Goal: Task Accomplishment & Management: Use online tool/utility

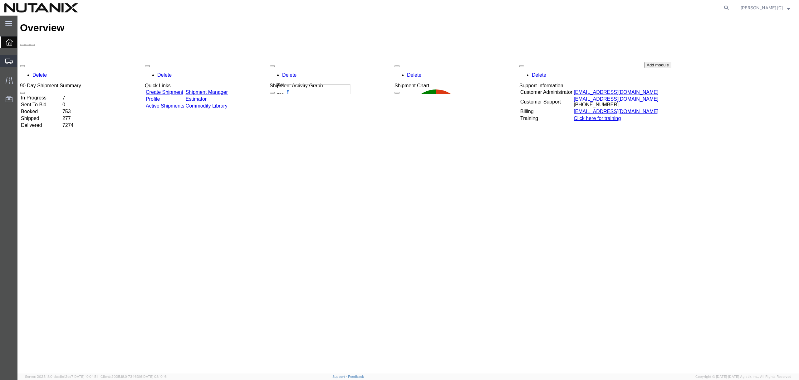
click at [0, 0] on span "Shipment Manager" at bounding box center [0, 0] width 0 height 0
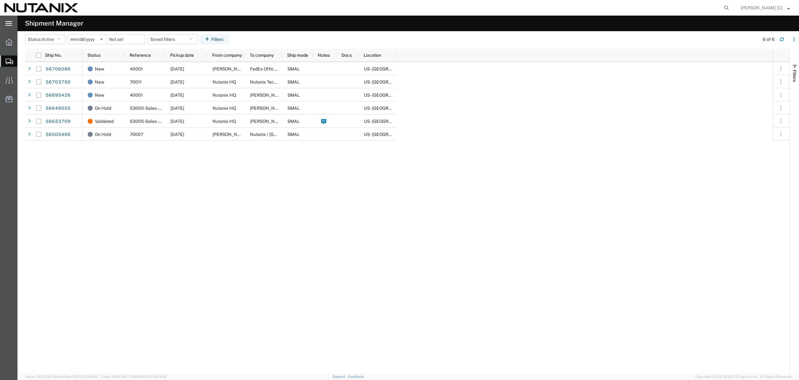
click at [10, 24] on icon at bounding box center [8, 23] width 7 height 5
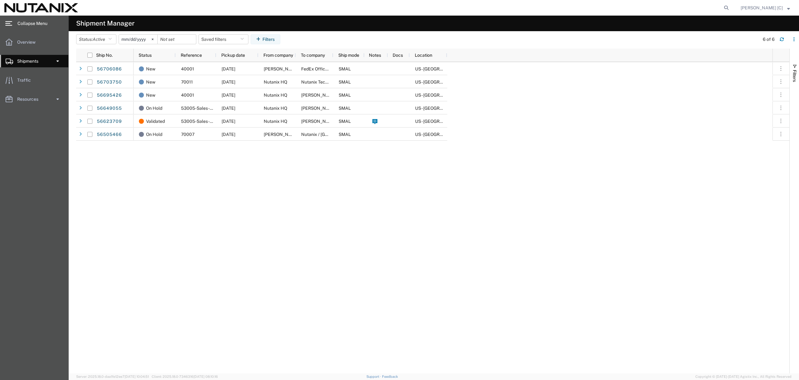
click at [55, 61] on span at bounding box center [57, 61] width 5 height 12
click at [26, 59] on span "Shipments" at bounding box center [30, 61] width 26 height 12
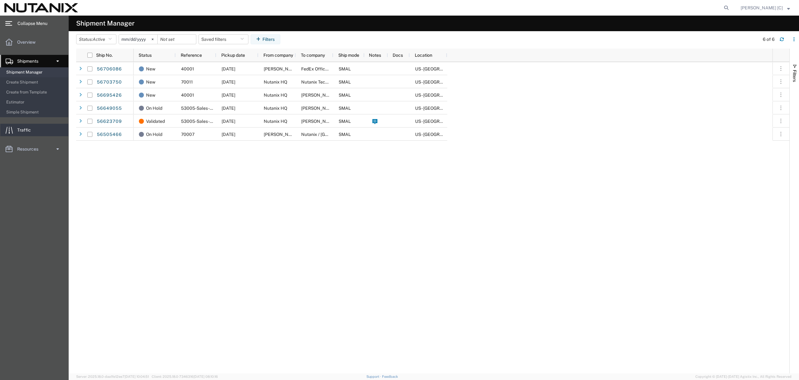
click at [25, 127] on span "Traffic" at bounding box center [26, 130] width 18 height 12
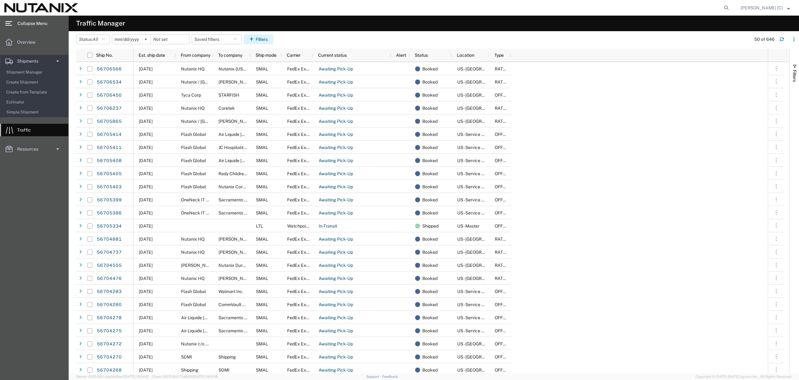
click at [255, 38] on icon "button" at bounding box center [252, 39] width 6 height 4
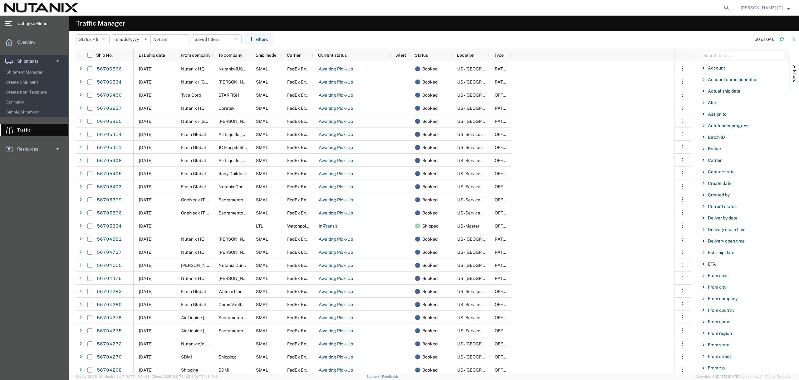
click at [722, 198] on div "Created by" at bounding box center [743, 194] width 94 height 11
click at [723, 195] on span "Created by" at bounding box center [719, 194] width 22 height 5
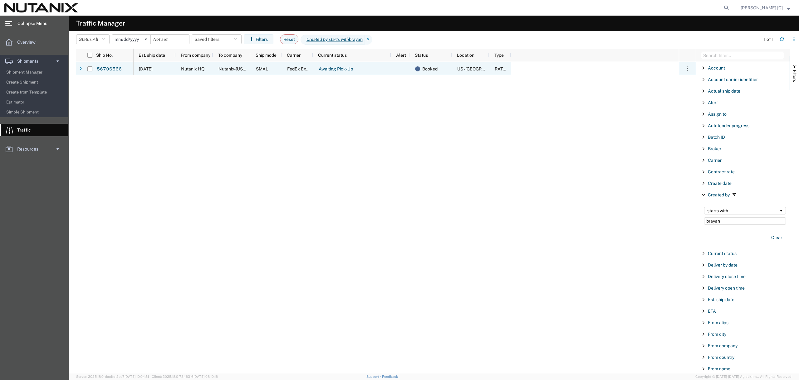
type input "brayan"
click at [261, 67] on span "SMAL" at bounding box center [262, 68] width 12 height 5
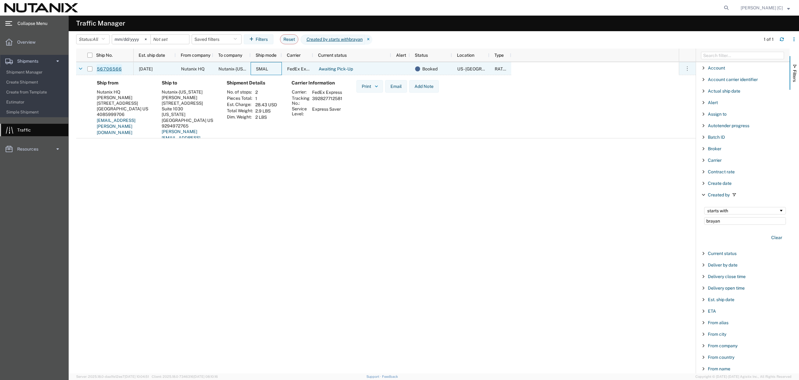
click at [113, 67] on link "56706566" at bounding box center [109, 69] width 26 height 10
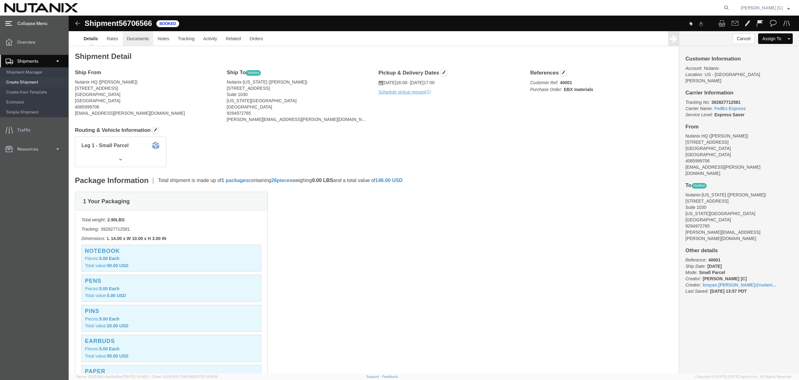
click link "Documents"
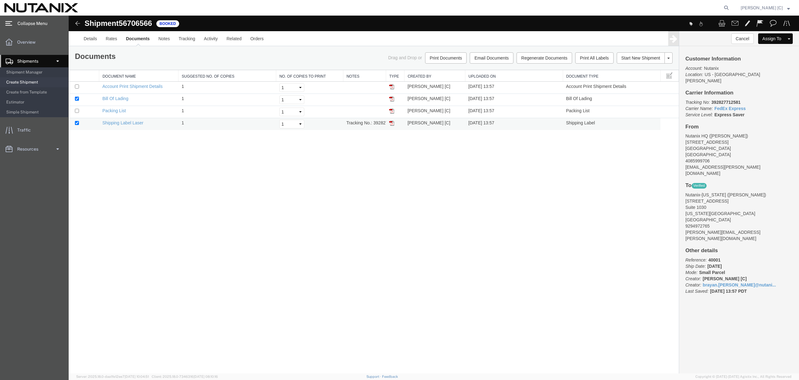
click at [390, 122] on img at bounding box center [391, 123] width 5 height 5
